Goal: Entertainment & Leisure: Consume media (video, audio)

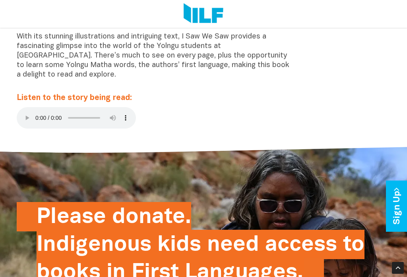
scroll to position [201, 0]
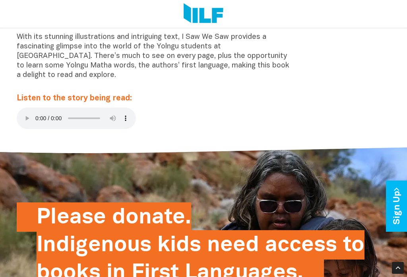
click at [25, 113] on audio at bounding box center [76, 118] width 119 height 21
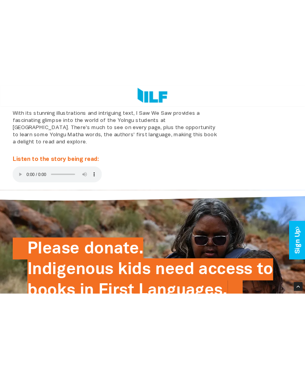
scroll to position [123, 0]
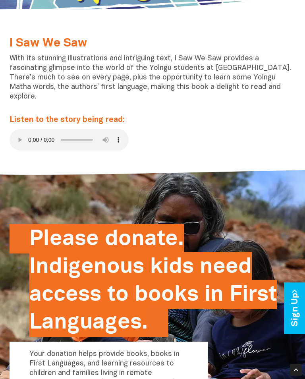
click at [17, 129] on audio at bounding box center [69, 139] width 119 height 21
click at [15, 129] on audio at bounding box center [69, 139] width 119 height 21
click at [48, 118] on div "I Saw We Saw With its stunning illustrations and intriguing text, I Saw We Saw …" at bounding box center [153, 96] width 298 height 118
click at [19, 129] on audio at bounding box center [69, 139] width 119 height 21
click at [50, 118] on div "I Saw We Saw With its stunning illustrations and intriguing text, I Saw We Saw …" at bounding box center [153, 96] width 298 height 118
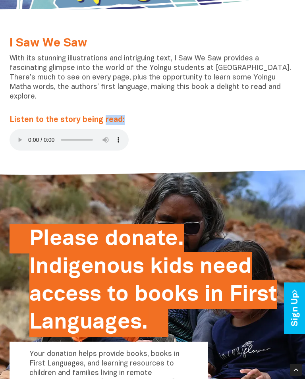
click at [16, 129] on audio at bounding box center [69, 139] width 119 height 21
click at [19, 129] on audio at bounding box center [69, 139] width 119 height 21
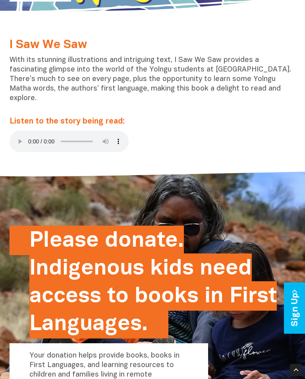
click at [15, 131] on audio at bounding box center [69, 141] width 119 height 21
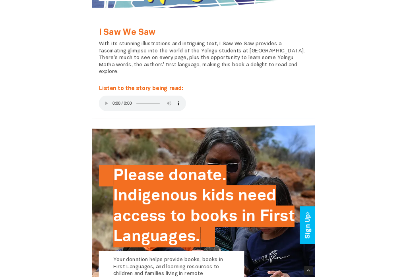
scroll to position [231, 0]
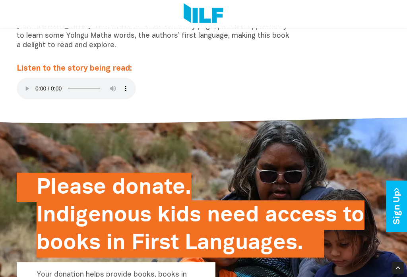
click at [29, 82] on audio at bounding box center [76, 88] width 119 height 21
click at [20, 85] on audio at bounding box center [76, 88] width 119 height 21
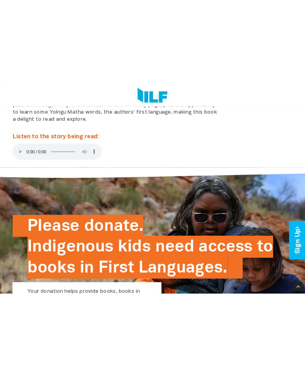
scroll to position [160, 0]
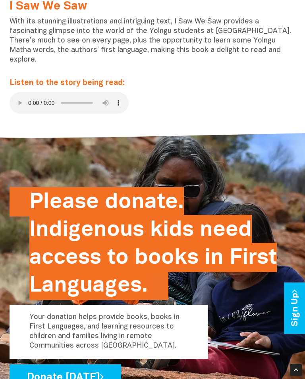
click at [15, 92] on audio at bounding box center [69, 102] width 119 height 21
click at [223, 48] on p "With its stunning illustrations and intriguing text, I Saw We Saw provides a fa…" at bounding box center [153, 45] width 286 height 57
click at [17, 92] on audio at bounding box center [69, 102] width 119 height 21
click at [239, 277] on div "Please donate. Indigenous kids need access to books in First Languages. Your do…" at bounding box center [153, 288] width 286 height 201
click at [14, 95] on audio at bounding box center [69, 102] width 119 height 21
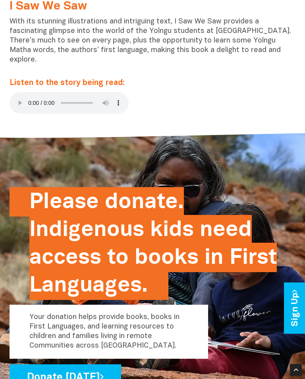
click at [17, 97] on audio at bounding box center [69, 102] width 119 height 21
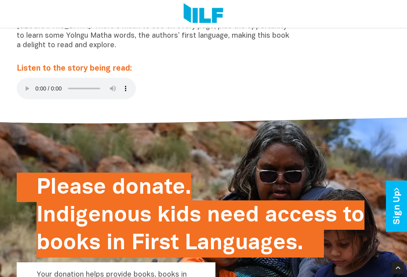
scroll to position [0, 0]
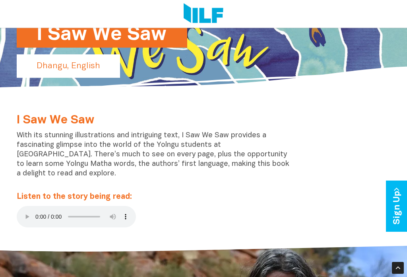
scroll to position [114, 0]
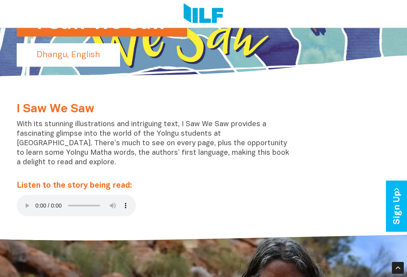
click at [23, 203] on audio at bounding box center [76, 205] width 119 height 21
click at [22, 201] on audio at bounding box center [76, 205] width 119 height 21
click at [22, 200] on audio at bounding box center [76, 205] width 119 height 21
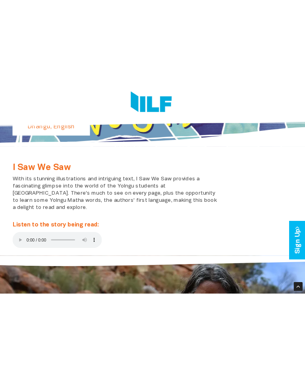
scroll to position [0, 0]
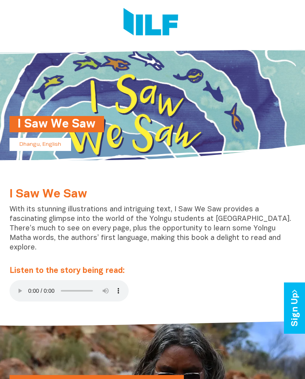
click at [19, 277] on audio at bounding box center [69, 290] width 119 height 21
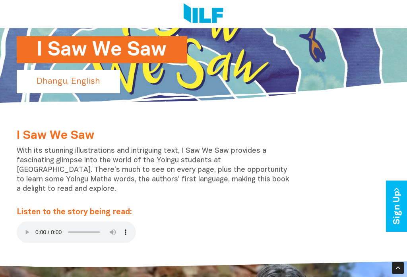
scroll to position [90, 0]
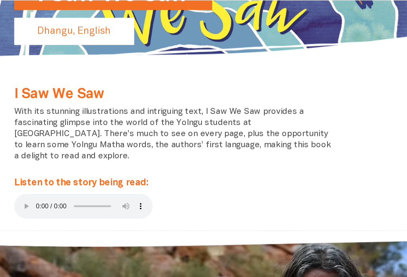
scroll to position [125, 0]
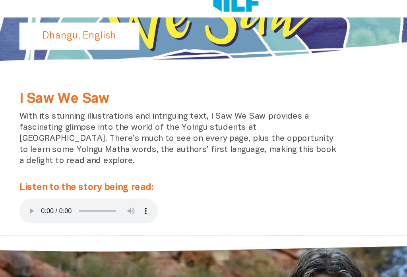
click at [34, 216] on div at bounding box center [203, 233] width 407 height 35
click at [25, 184] on audio at bounding box center [76, 194] width 119 height 21
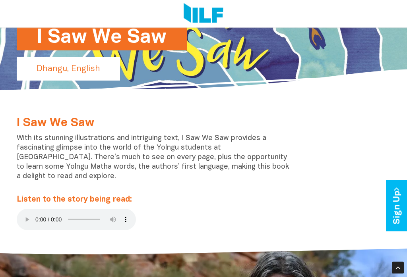
scroll to position [97, 0]
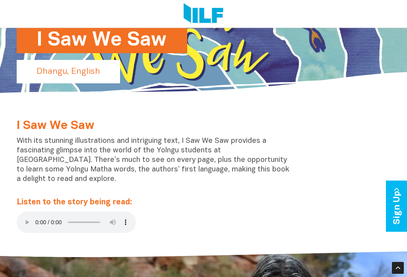
click at [22, 217] on audio at bounding box center [76, 222] width 119 height 21
click at [68, 244] on div at bounding box center [203, 261] width 407 height 35
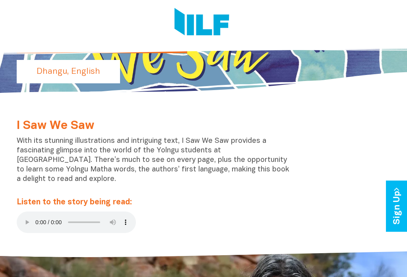
scroll to position [0, 0]
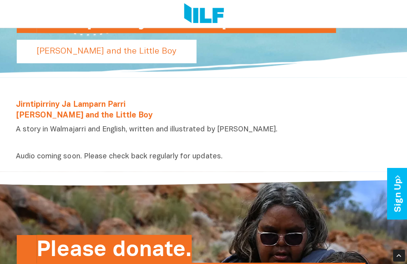
click at [305, 261] on div at bounding box center [398, 255] width 12 height 12
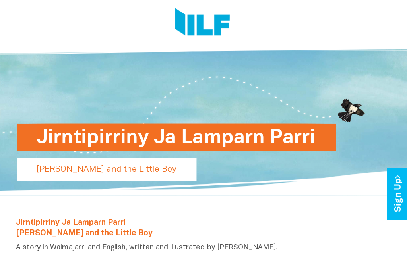
click at [305, 161] on div "Jirntipirriny Ja Lamparn Parri" at bounding box center [204, 156] width 374 height 24
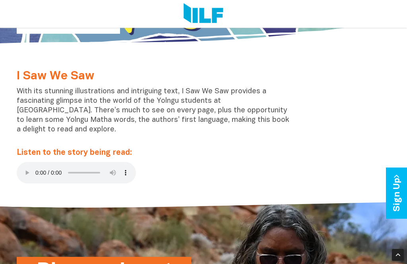
scroll to position [141, 0]
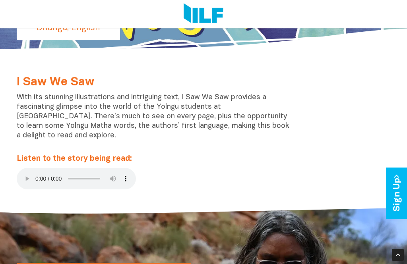
click at [305, 198] on link "Sign Up" at bounding box center [397, 193] width 23 height 51
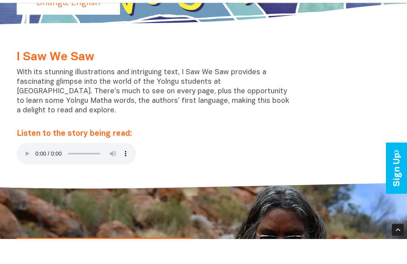
scroll to position [166, 0]
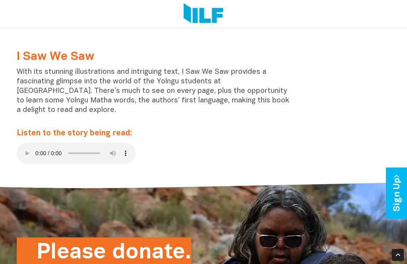
click at [25, 149] on audio at bounding box center [76, 153] width 119 height 21
click at [24, 150] on audio at bounding box center [76, 153] width 119 height 21
click at [31, 151] on audio at bounding box center [76, 153] width 119 height 21
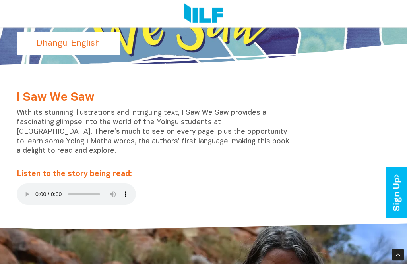
click at [64, 155] on p "With its stunning illustrations and intriguing text, I Saw We Saw provides a fa…" at bounding box center [155, 137] width 277 height 57
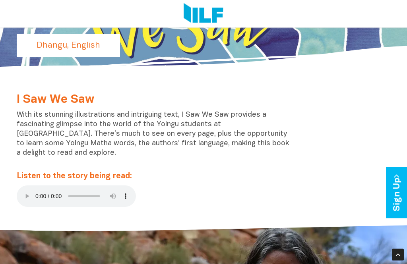
scroll to position [124, 0]
click at [21, 191] on audio at bounding box center [76, 196] width 119 height 21
click at [24, 190] on audio at bounding box center [76, 196] width 119 height 21
click at [29, 197] on audio at bounding box center [76, 196] width 119 height 21
click at [33, 189] on audio at bounding box center [76, 196] width 119 height 21
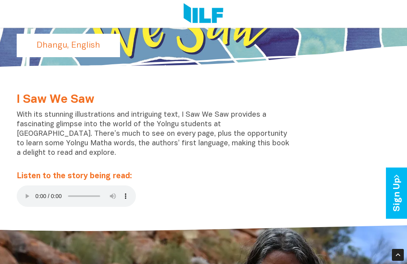
click at [23, 197] on audio at bounding box center [76, 196] width 119 height 21
click at [26, 192] on audio at bounding box center [76, 196] width 119 height 21
click at [25, 193] on audio at bounding box center [76, 196] width 119 height 21
click at [23, 192] on audio at bounding box center [76, 196] width 119 height 21
click at [18, 191] on audio at bounding box center [76, 196] width 119 height 21
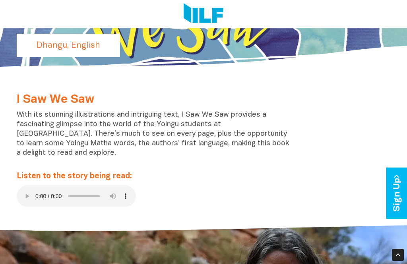
click at [24, 188] on audio at bounding box center [76, 196] width 119 height 21
click at [28, 196] on audio at bounding box center [76, 196] width 119 height 21
click at [17, 194] on audio at bounding box center [76, 196] width 119 height 21
click at [17, 193] on audio at bounding box center [76, 196] width 119 height 21
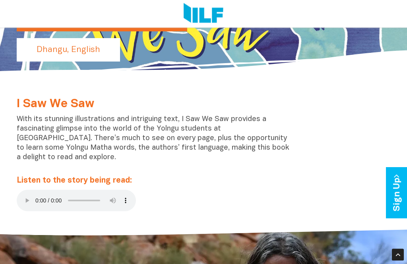
scroll to position [119, 0]
click at [25, 196] on audio at bounding box center [76, 200] width 119 height 21
click at [15, 189] on div "I Saw We Saw With its stunning illustrations and intriguing text, I Saw We Saw …" at bounding box center [155, 157] width 289 height 118
click at [30, 193] on audio at bounding box center [76, 200] width 119 height 21
click at [27, 199] on audio at bounding box center [76, 200] width 119 height 21
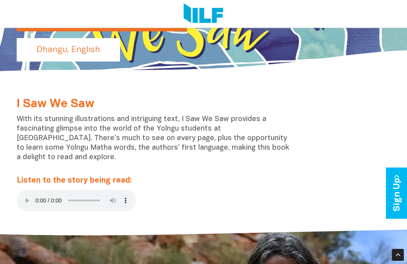
scroll to position [118, 0]
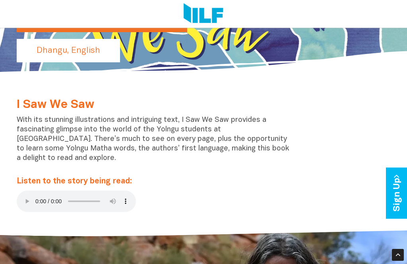
click at [85, 192] on audio at bounding box center [76, 201] width 119 height 21
click at [72, 210] on div "I Saw We Saw With its stunning illustrations and intriguing text, I Saw We Saw …" at bounding box center [203, 158] width 385 height 130
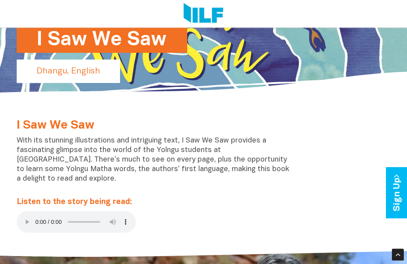
scroll to position [97, 0]
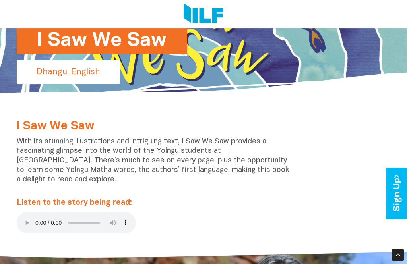
click at [24, 223] on audio at bounding box center [76, 222] width 119 height 21
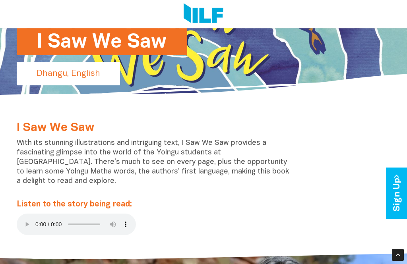
scroll to position [93, 0]
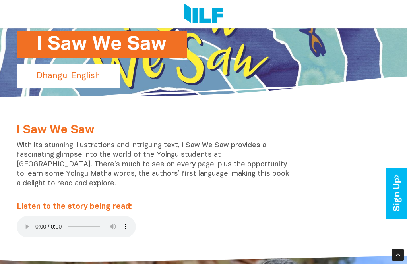
click at [21, 227] on audio at bounding box center [76, 226] width 119 height 21
click at [28, 224] on audio at bounding box center [76, 226] width 119 height 21
click at [24, 224] on audio at bounding box center [76, 226] width 119 height 21
click at [31, 225] on audio at bounding box center [76, 226] width 119 height 21
click at [25, 226] on audio at bounding box center [76, 226] width 119 height 21
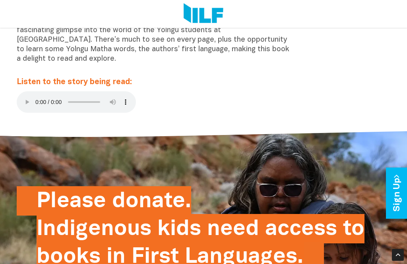
scroll to position [217, 0]
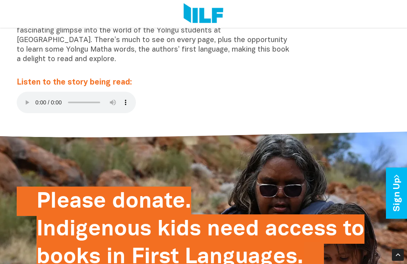
click at [14, 109] on div "I Saw We Saw With its stunning illustrations and intriguing text, I Saw We Saw …" at bounding box center [203, 59] width 385 height 130
click at [10, 105] on div "I Saw We Saw With its stunning illustrations and intriguing text, I Saw We Saw …" at bounding box center [203, 59] width 407 height 130
click at [12, 99] on div "I Saw We Saw With its stunning illustrations and intriguing text, I Saw We Saw …" at bounding box center [155, 59] width 289 height 118
click at [21, 100] on audio at bounding box center [76, 102] width 119 height 21
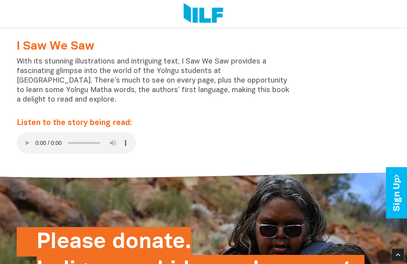
scroll to position [177, 0]
